Goal: Go to known website: Access a specific website the user already knows

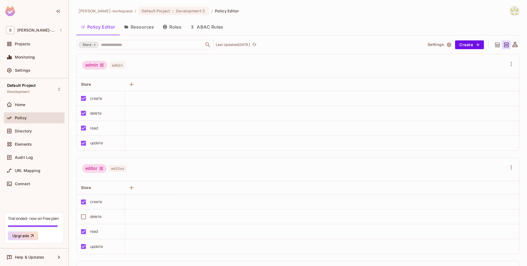
scroll to position [321, 0]
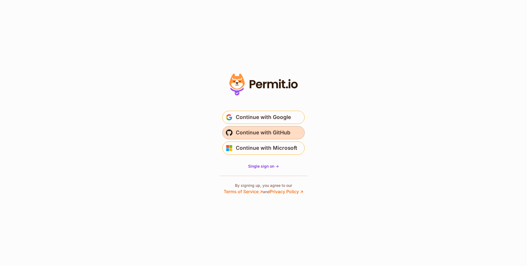
click at [266, 131] on span "Continue with GitHub" at bounding box center [263, 132] width 55 height 9
